Goal: Check status

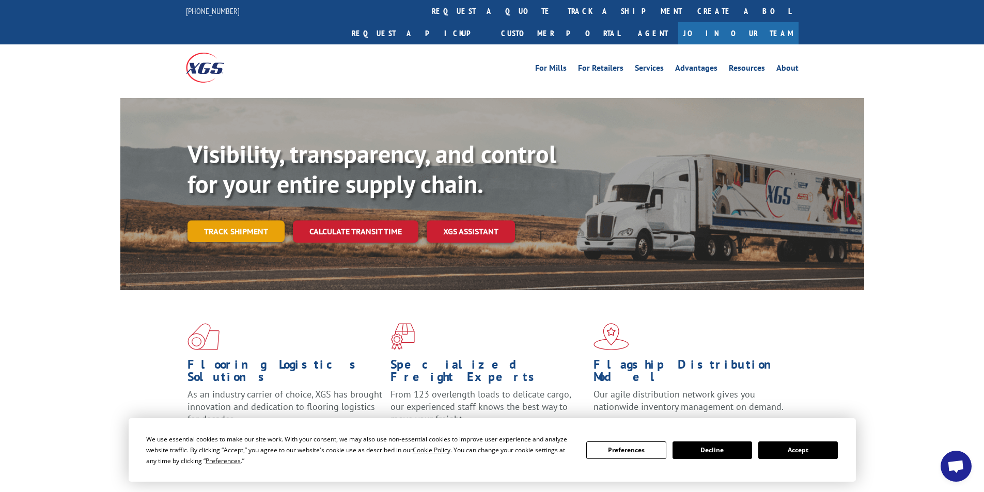
click at [251, 220] on link "Track shipment" at bounding box center [235, 231] width 97 height 22
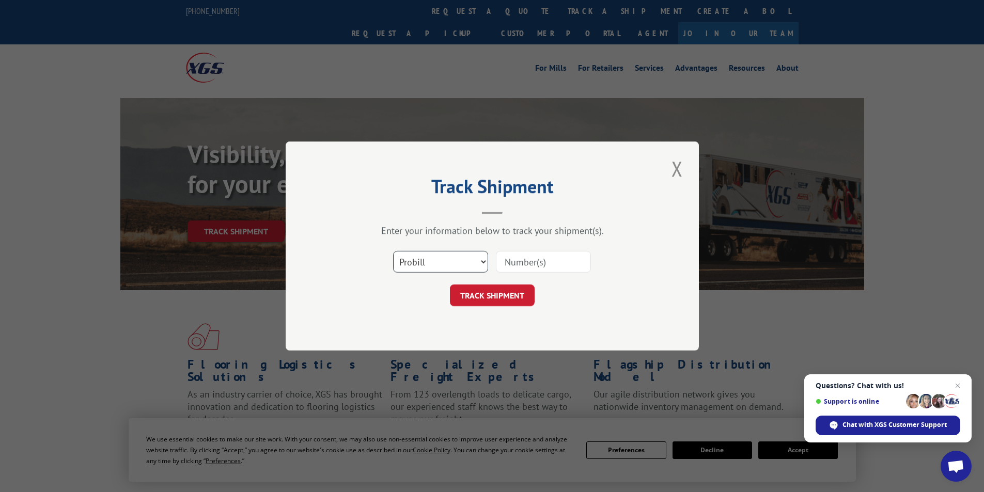
click at [482, 259] on select "Select category... Probill BOL PO" at bounding box center [440, 262] width 95 height 22
select select "po"
click at [393, 251] on select "Select category... Probill BOL PO" at bounding box center [440, 262] width 95 height 22
click at [531, 258] on input at bounding box center [543, 262] width 95 height 22
type input "0755423"
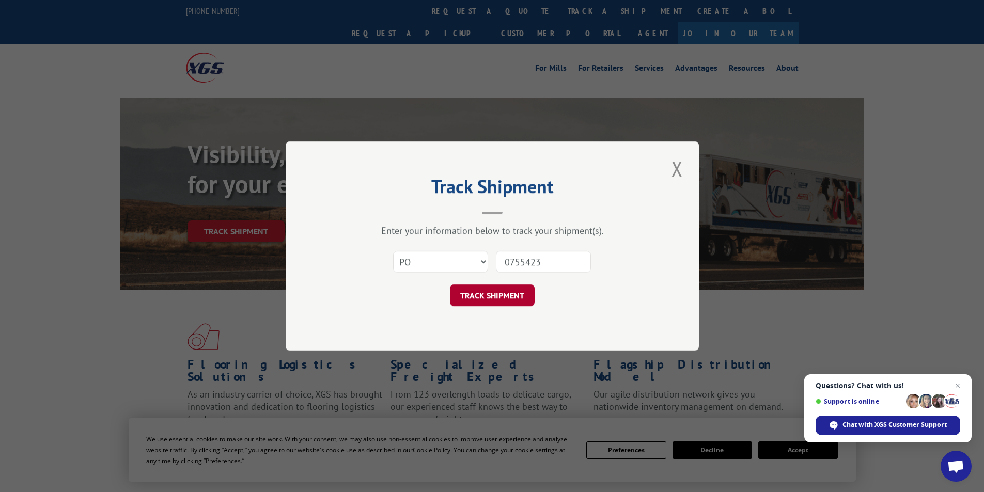
click at [495, 298] on button "TRACK SHIPMENT" at bounding box center [492, 296] width 85 height 22
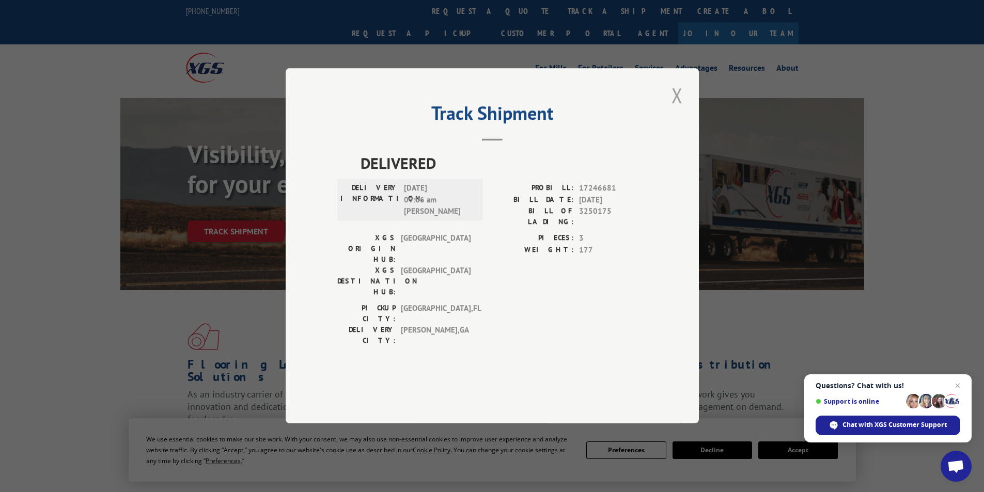
click at [676, 109] on button "Close modal" at bounding box center [677, 95] width 18 height 28
